Goal: Task Accomplishment & Management: Use online tool/utility

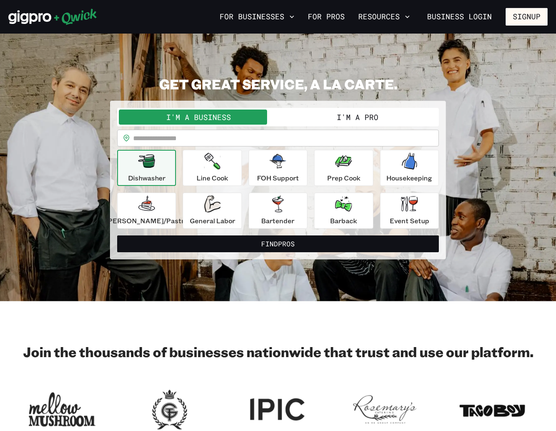
click at [329, 118] on button "I'm a Pro" at bounding box center [357, 117] width 159 height 15
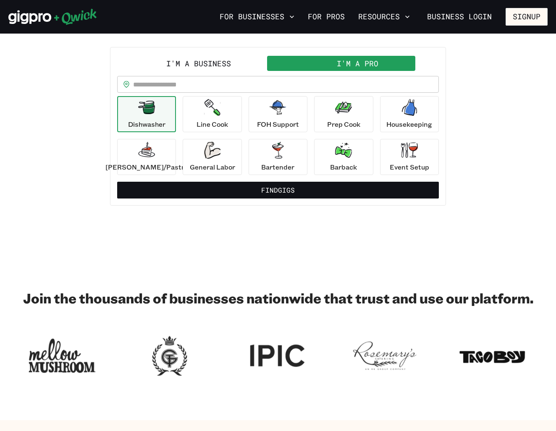
scroll to position [48, 0]
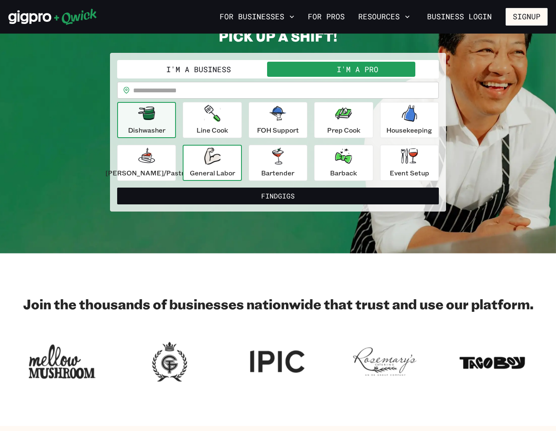
click at [222, 168] on p "General Labor" at bounding box center [212, 173] width 45 height 10
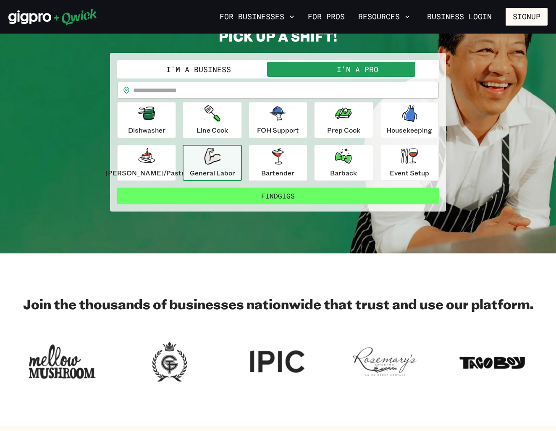
click at [271, 196] on button "Find Gigs" at bounding box center [278, 196] width 322 height 17
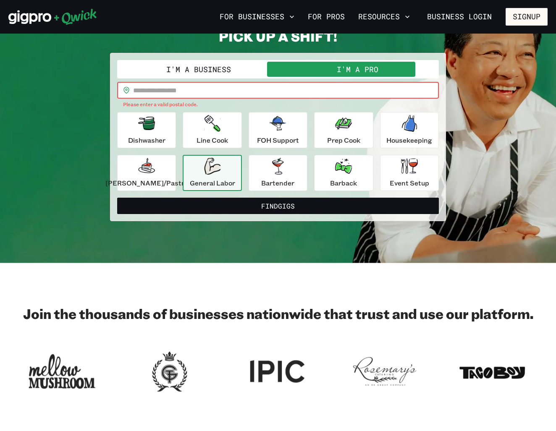
click at [189, 91] on input "text" at bounding box center [286, 90] width 306 height 17
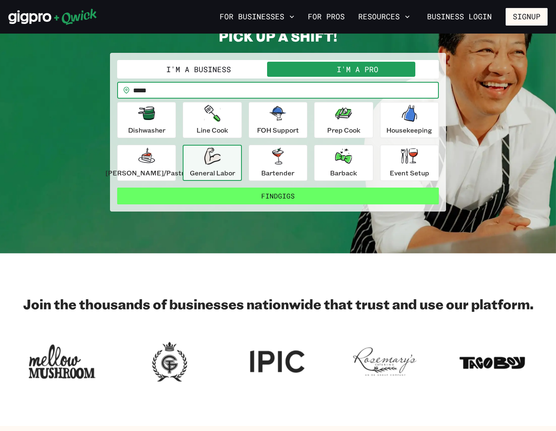
type input "*****"
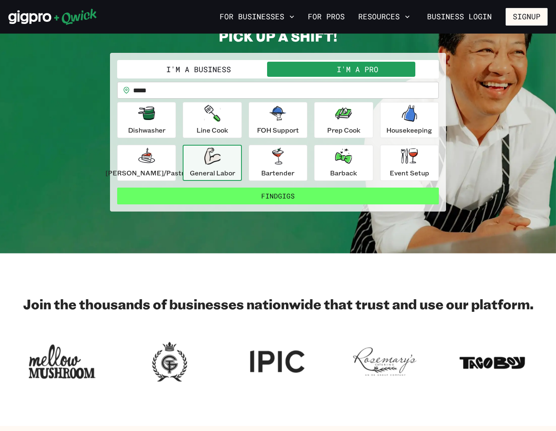
click at [280, 189] on button "Find Gigs" at bounding box center [278, 196] width 322 height 17
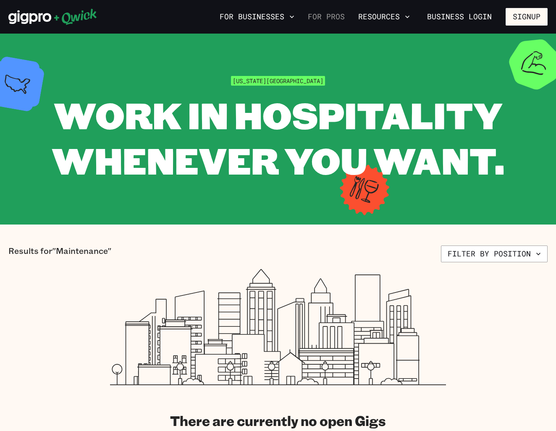
click at [331, 15] on link "For Pros" at bounding box center [326, 17] width 44 height 14
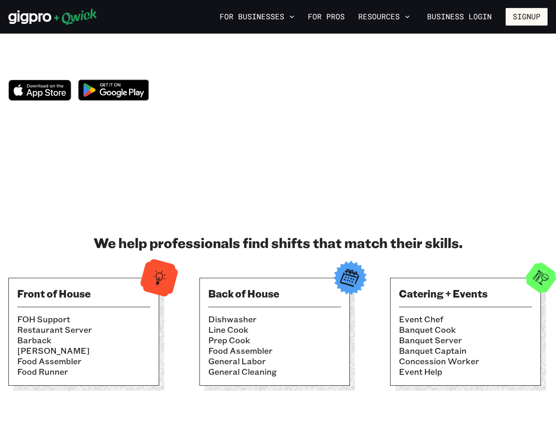
scroll to position [97, 0]
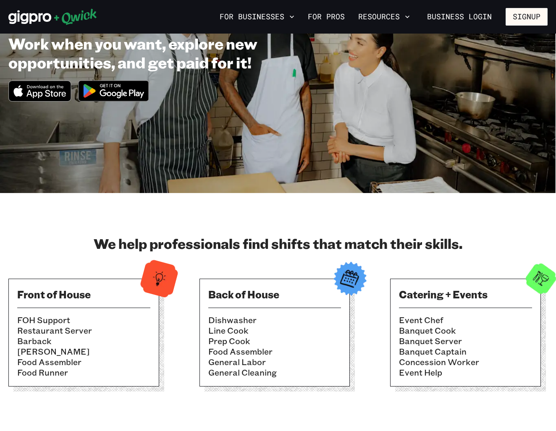
click at [418, 362] on li "Concession Worker" at bounding box center [465, 362] width 133 height 10
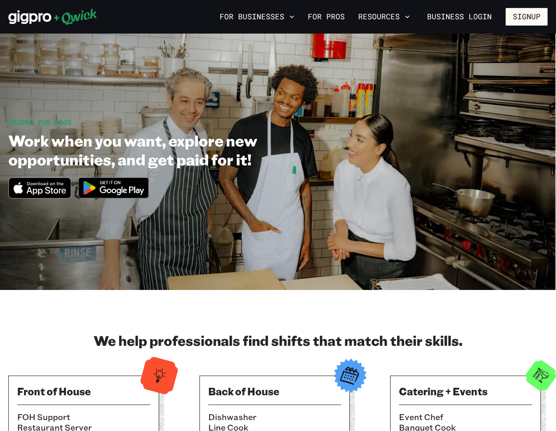
scroll to position [0, 0]
